Goal: Find specific page/section: Find specific page/section

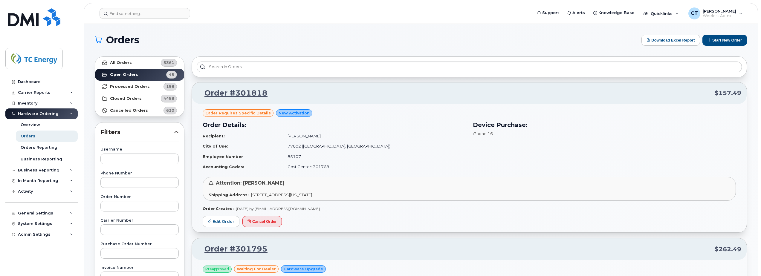
scroll to position [448, 0]
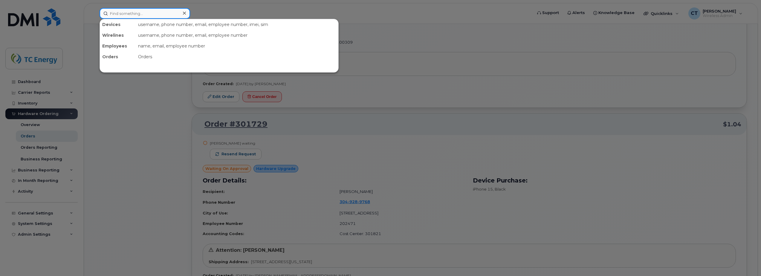
click at [139, 13] on input at bounding box center [145, 13] width 91 height 11
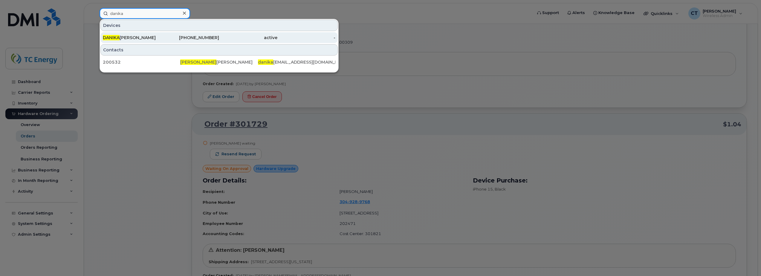
type input "danika"
click at [140, 37] on div "[PERSON_NAME]" at bounding box center [132, 38] width 58 height 6
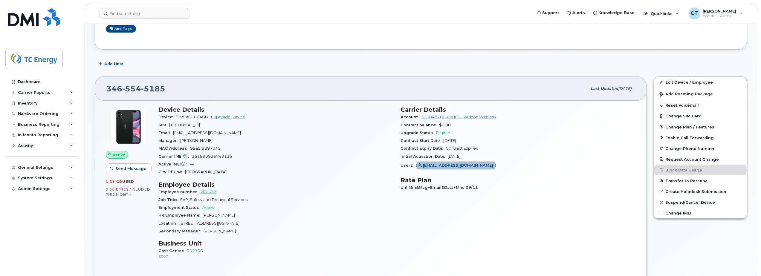
scroll to position [120, 0]
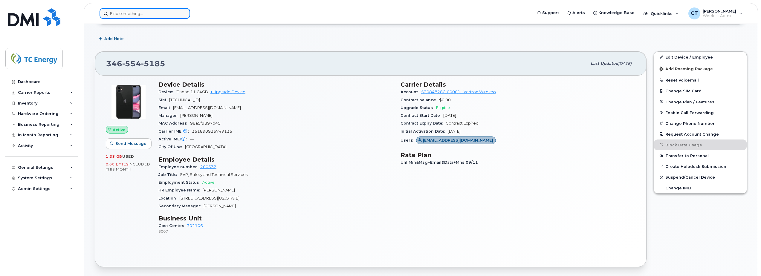
click at [142, 14] on input at bounding box center [145, 13] width 91 height 11
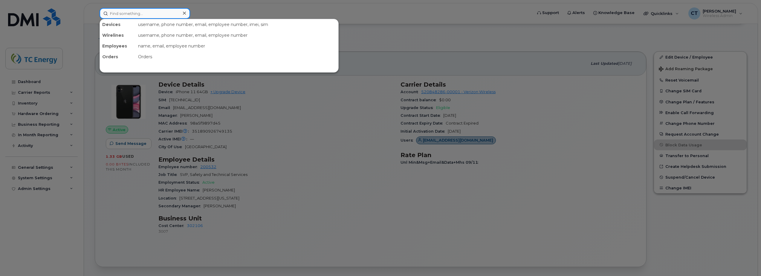
type input "t"
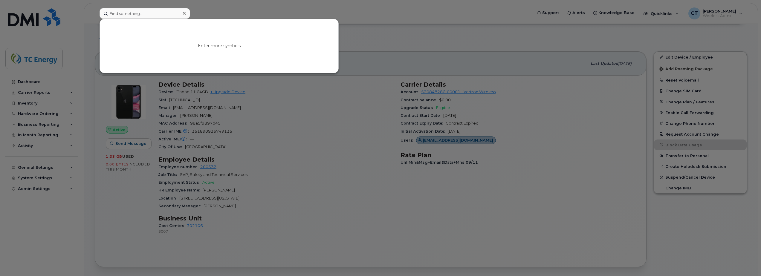
click at [235, 225] on div at bounding box center [380, 138] width 761 height 276
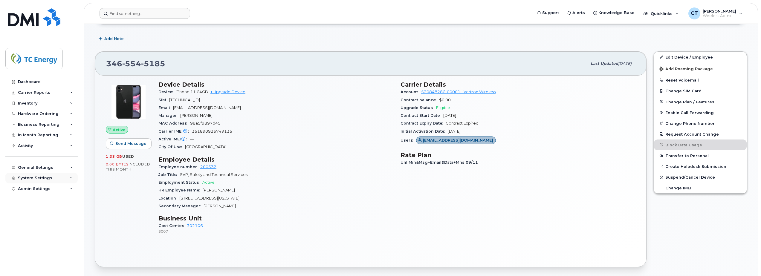
click at [36, 176] on div "System Settings" at bounding box center [35, 178] width 34 height 5
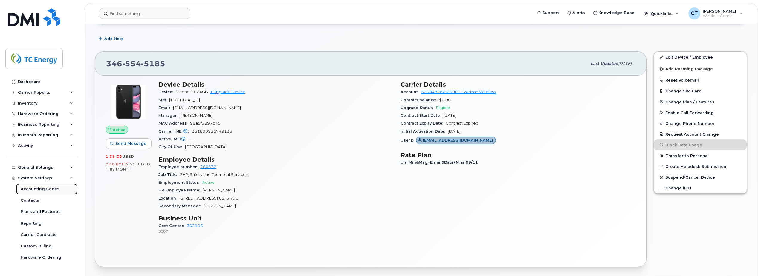
click at [35, 188] on div "Accounting Codes" at bounding box center [40, 188] width 39 height 5
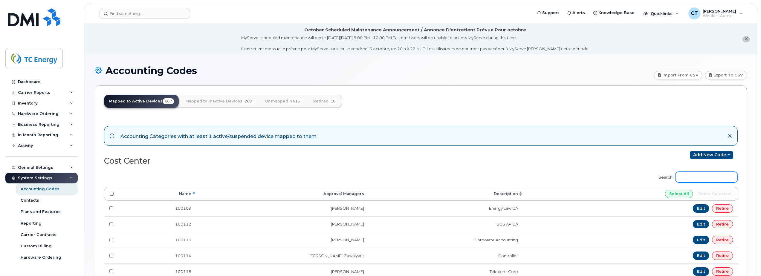
click at [682, 177] on input "Search:" at bounding box center [706, 177] width 62 height 11
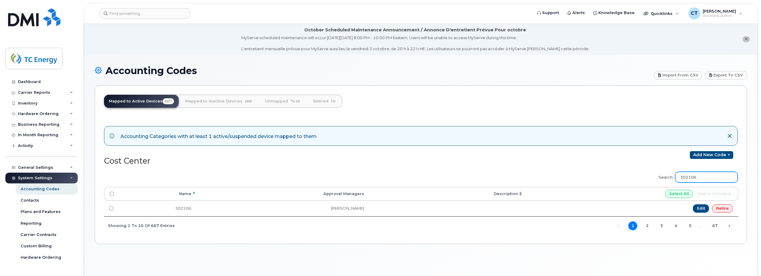
drag, startPoint x: 712, startPoint y: 176, endPoint x: 678, endPoint y: 176, distance: 34.1
click at [678, 176] on label "Search: 302106" at bounding box center [696, 176] width 83 height 17
type input "100315"
